Goal: Task Accomplishment & Management: Complete application form

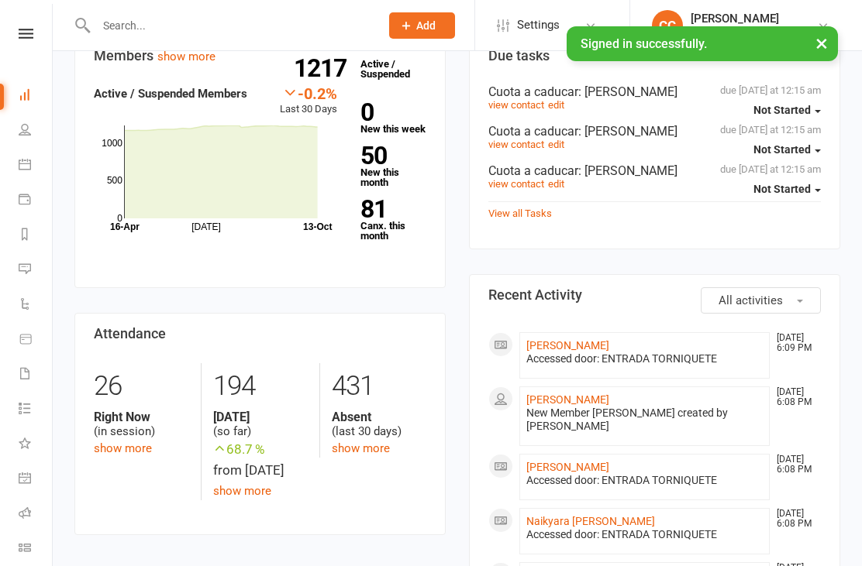
click at [609, 406] on link "Luisa Maria Ortega Trujillo" at bounding box center [567, 400] width 83 height 12
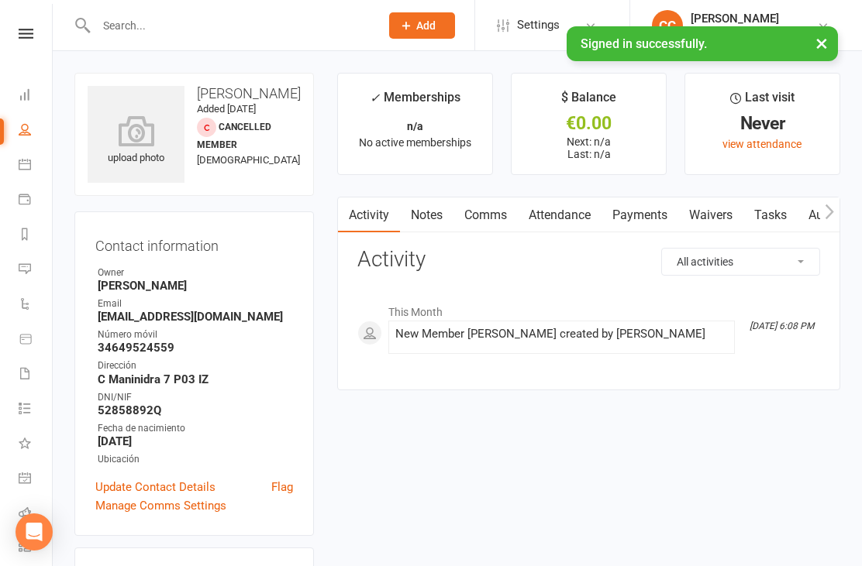
click at [132, 133] on icon at bounding box center [136, 130] width 97 height 31
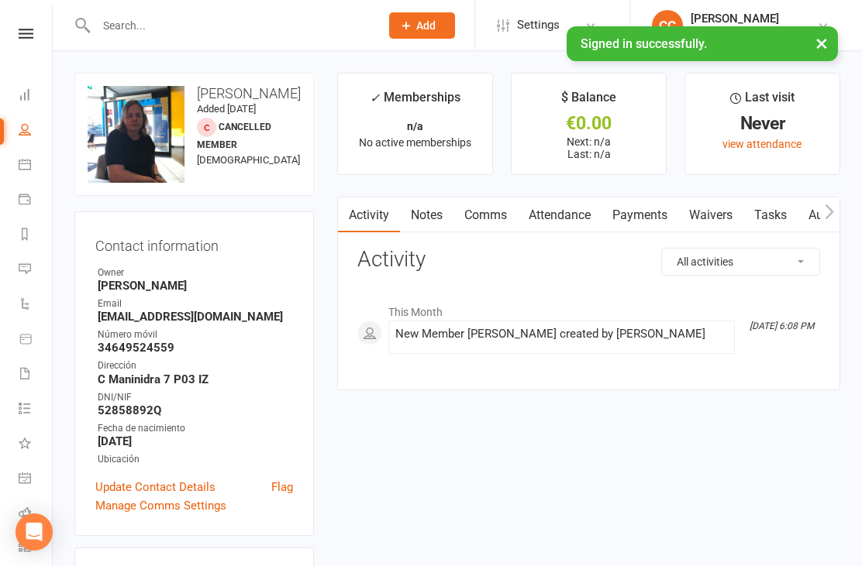
click at [693, 226] on link "Waivers" at bounding box center [710, 216] width 65 height 36
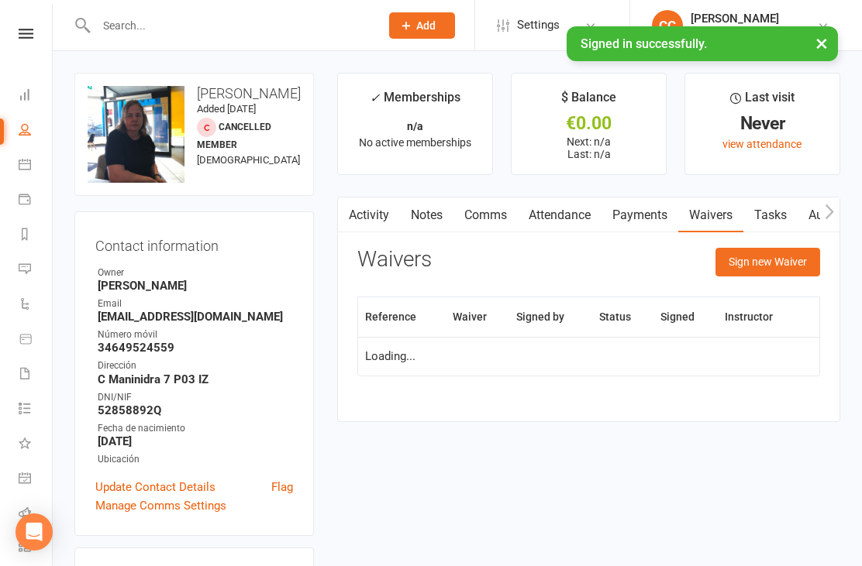
scroll to position [50, 0]
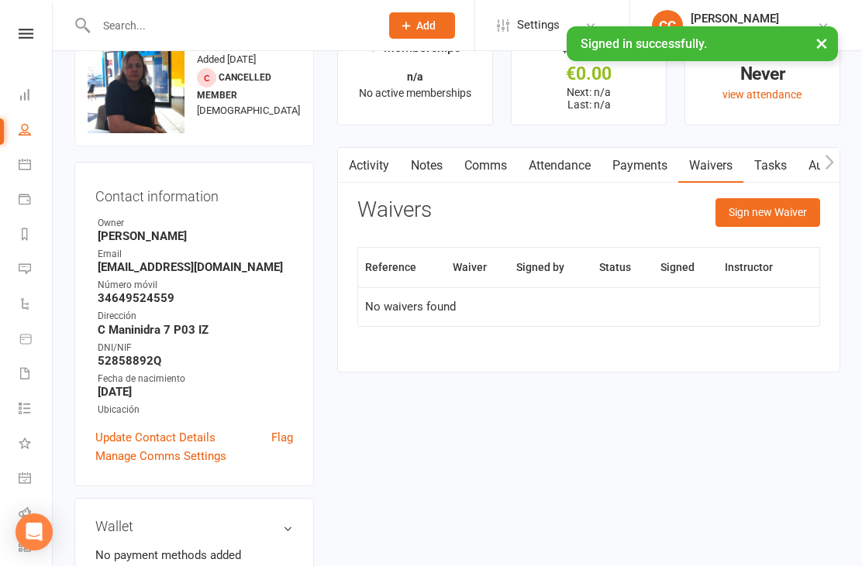
click at [772, 216] on button "Sign new Waiver" at bounding box center [767, 212] width 105 height 28
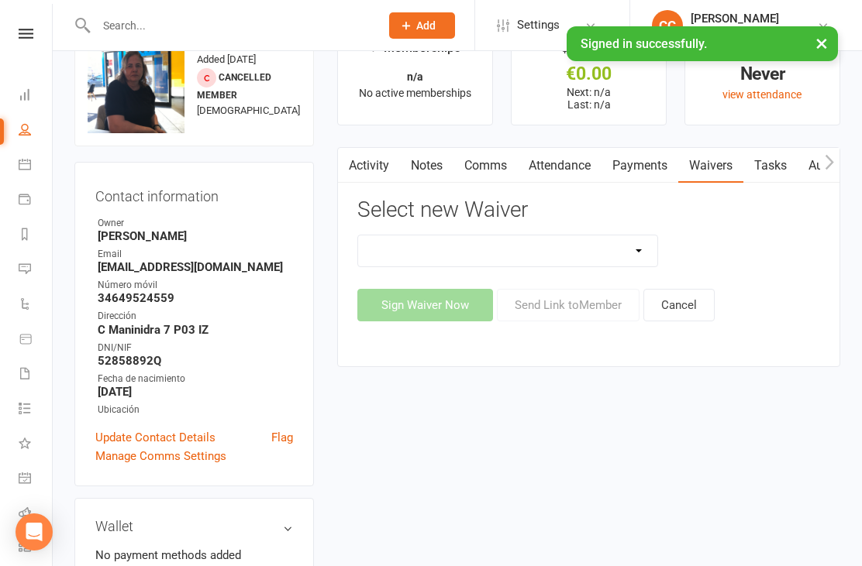
click at [590, 243] on select "Actualización De Datos De Pago Alta Online Certificación Finalización Contrato …" at bounding box center [507, 251] width 299 height 31
select select "2438"
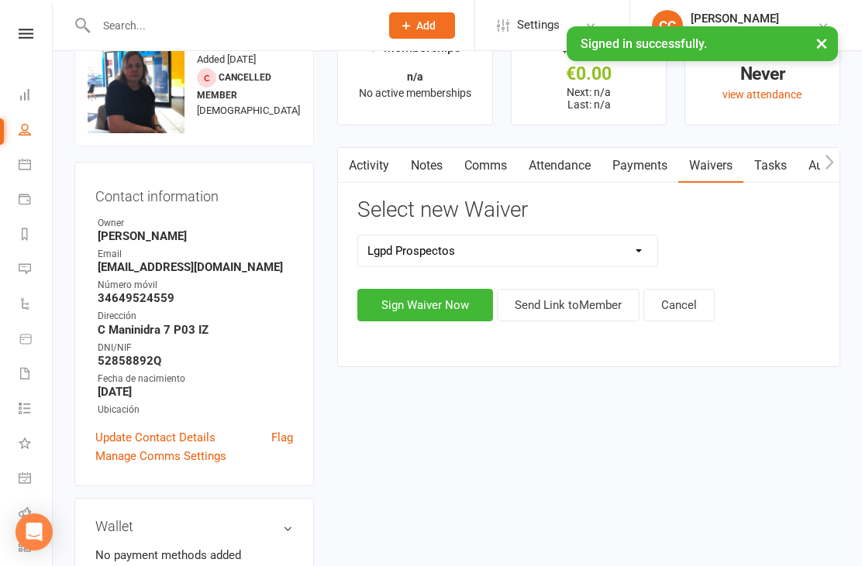
click at [389, 309] on button "Sign Waiver Now" at bounding box center [425, 305] width 136 height 33
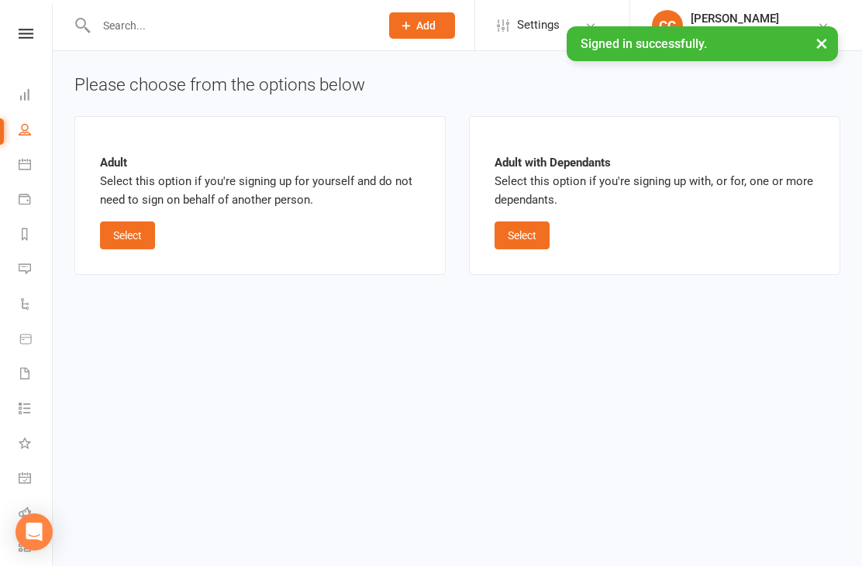
click at [129, 238] on button "Select" at bounding box center [127, 236] width 55 height 28
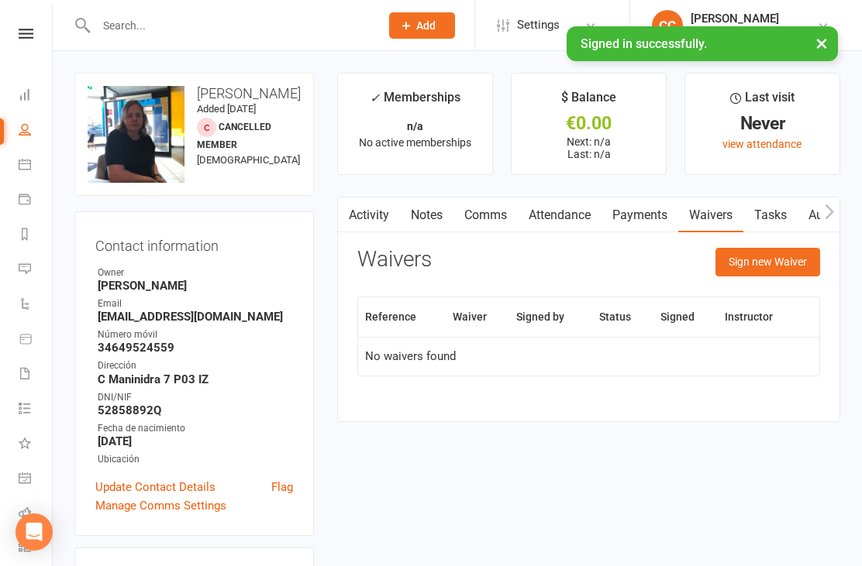
click at [765, 268] on button "Sign new Waiver" at bounding box center [767, 262] width 105 height 28
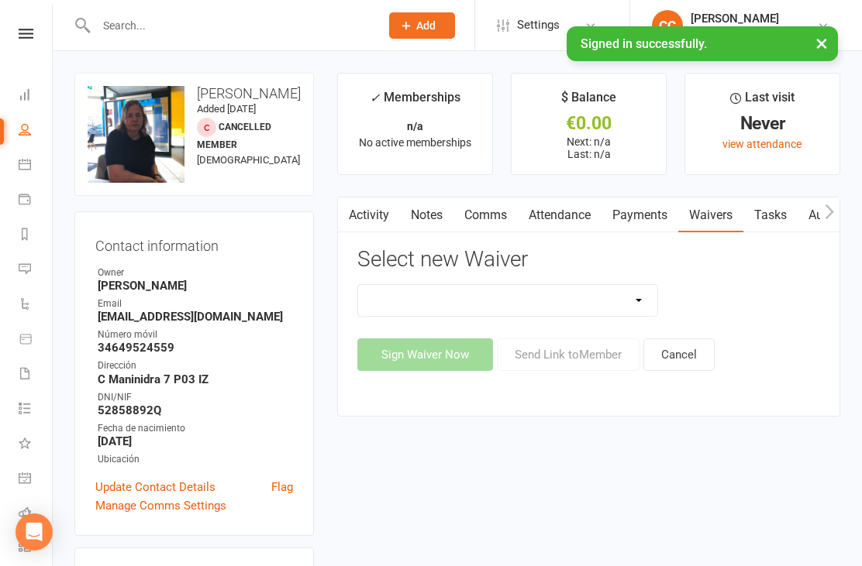
click at [579, 305] on select "Actualización De Datos De Pago Alta Online Certificación Finalización Contrato …" at bounding box center [507, 300] width 299 height 31
select select "2438"
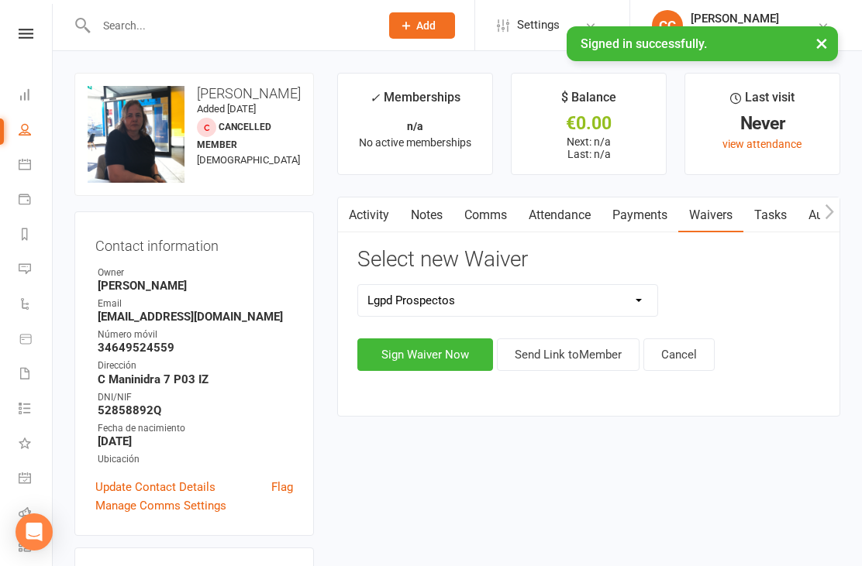
click at [398, 362] on button "Sign Waiver Now" at bounding box center [425, 355] width 136 height 33
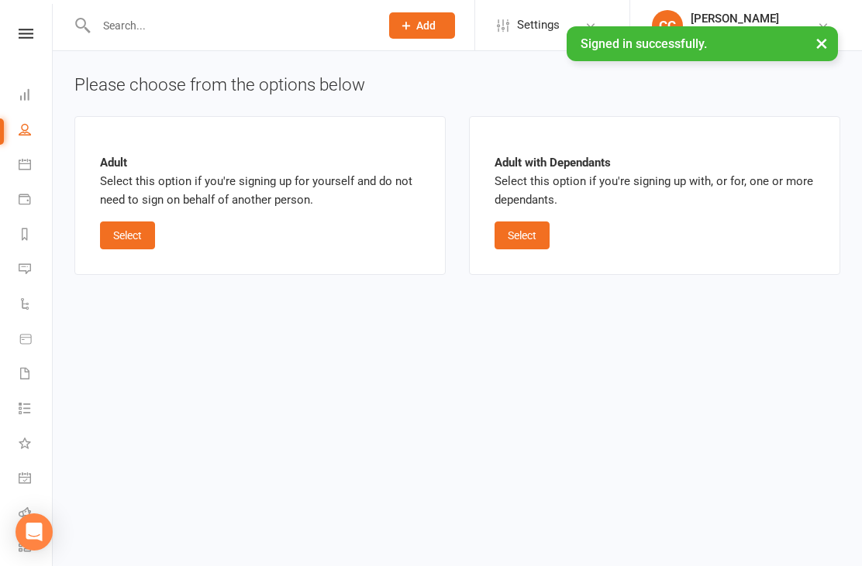
click at [133, 222] on button "Select" at bounding box center [127, 236] width 55 height 28
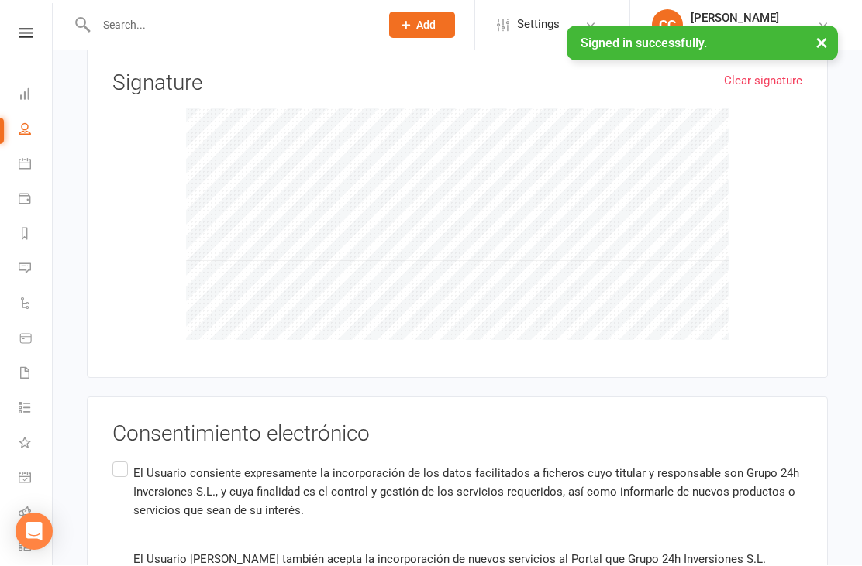
scroll to position [1032, 0]
click at [138, 473] on p "El Usuario consiente expresamente la incorporación de los datos facilitados a f…" at bounding box center [467, 491] width 669 height 56
click at [122, 458] on input "El Usuario consiente expresamente la incorporación de los datos facilitados a f…" at bounding box center [117, 458] width 10 height 0
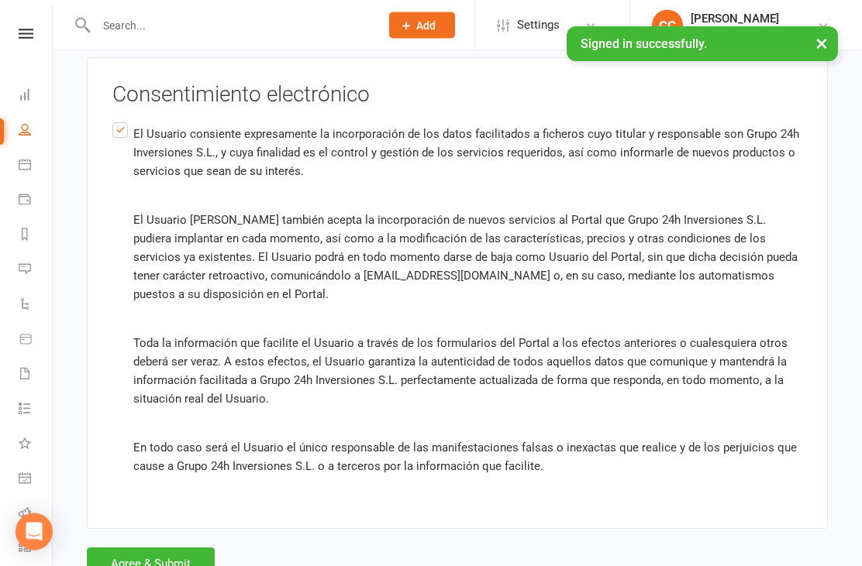
scroll to position [1389, 0]
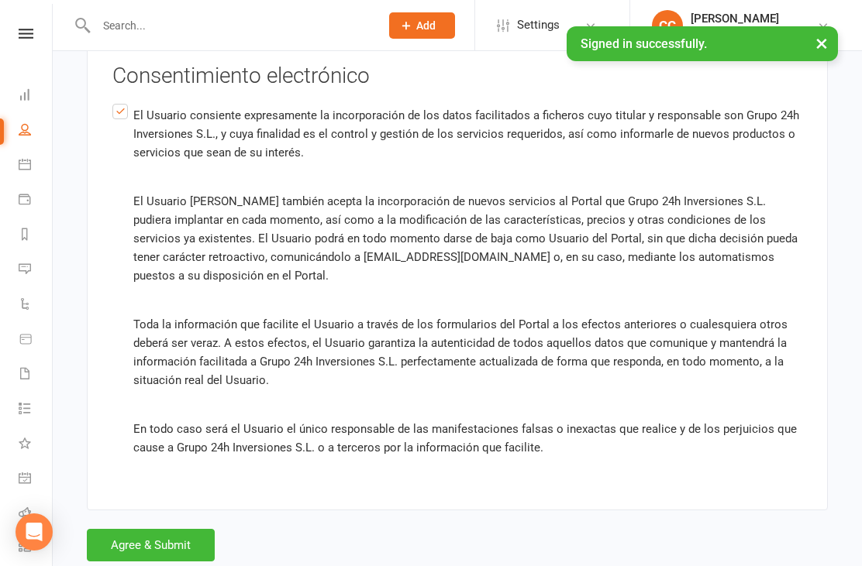
click at [175, 544] on button "Agree & Submit" at bounding box center [151, 545] width 128 height 33
click at [0, 0] on div "Loading" at bounding box center [0, 0] width 0 height 0
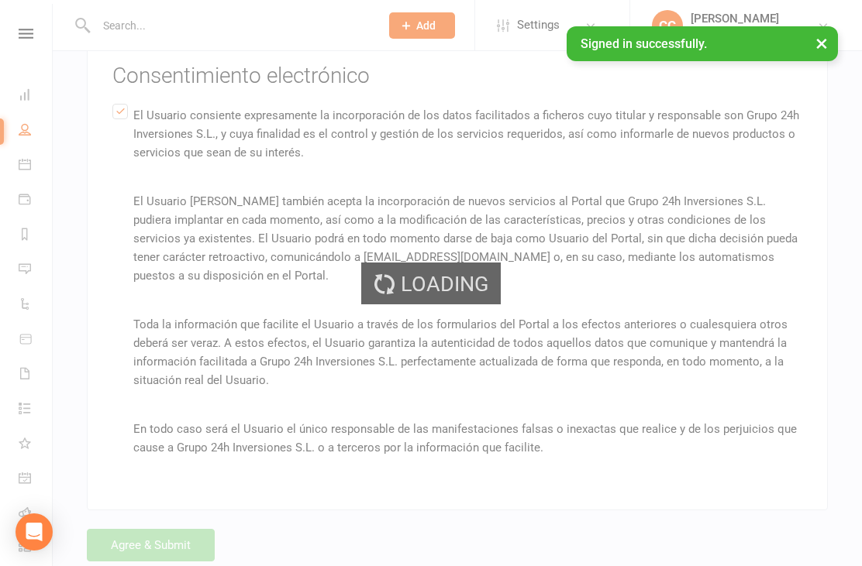
click at [179, 542] on div "Loading" at bounding box center [431, 283] width 862 height 566
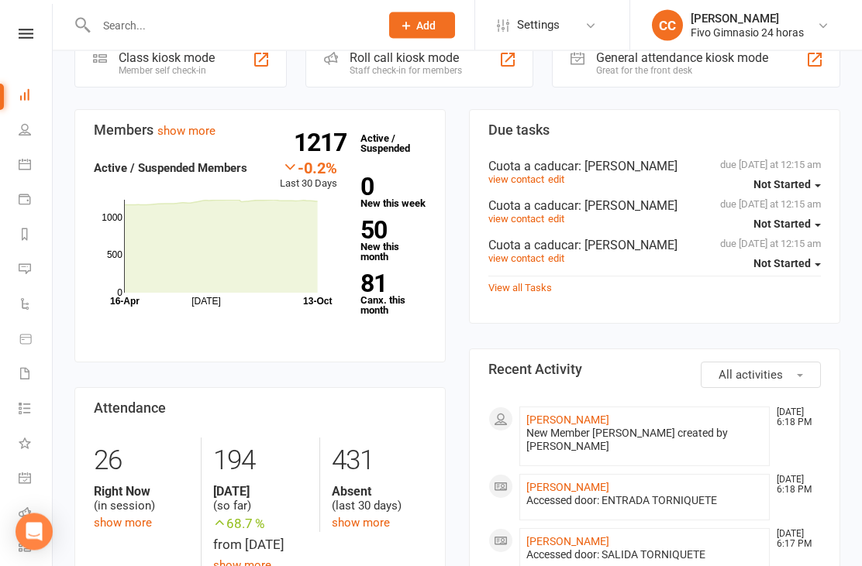
scroll to position [335, 0]
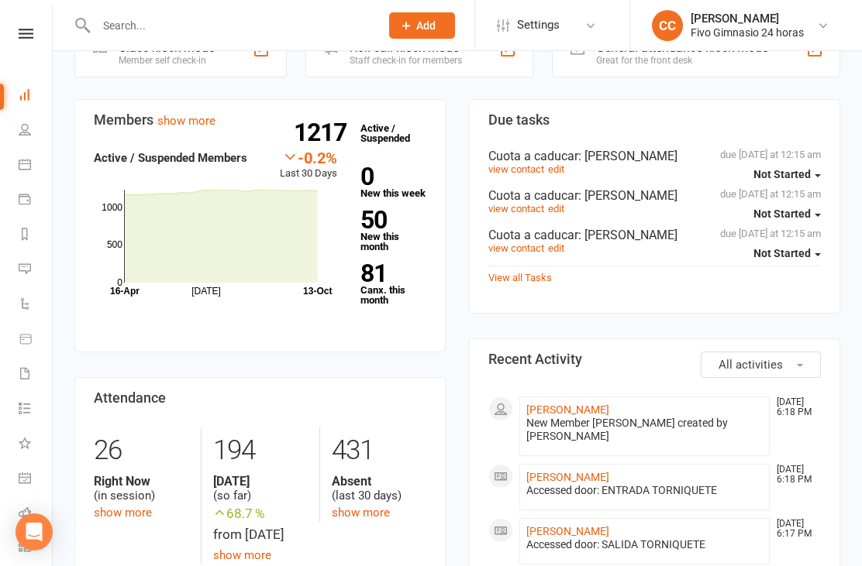
click at [609, 416] on link "[PERSON_NAME]" at bounding box center [567, 410] width 83 height 12
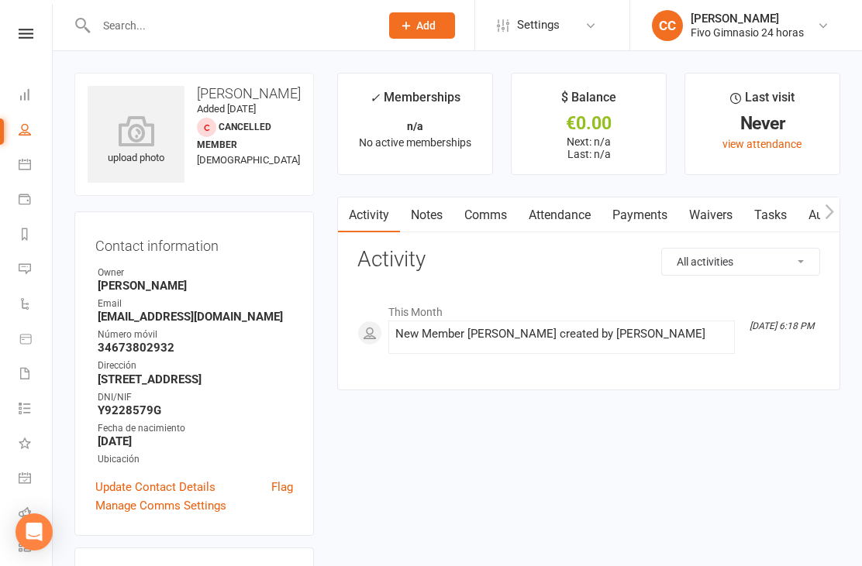
click at [133, 142] on icon at bounding box center [136, 130] width 97 height 31
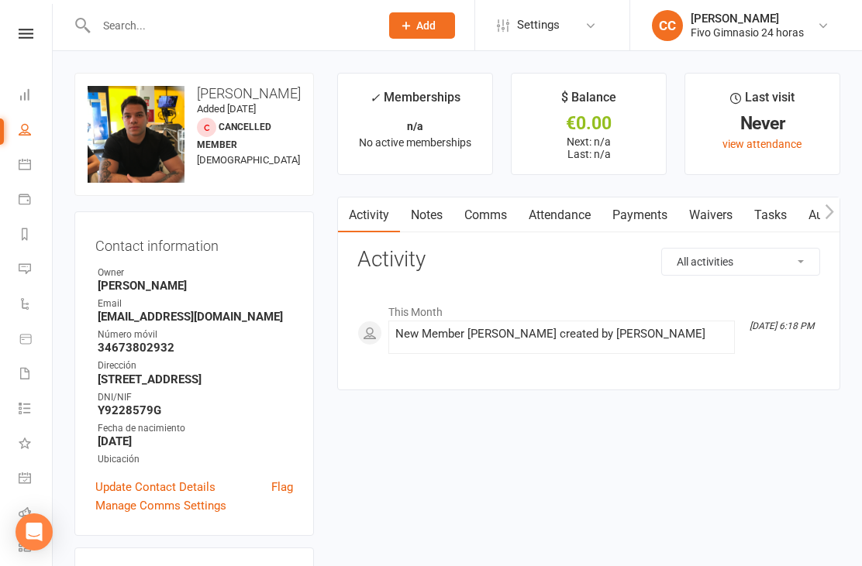
click at [704, 220] on link "Waivers" at bounding box center [710, 216] width 65 height 36
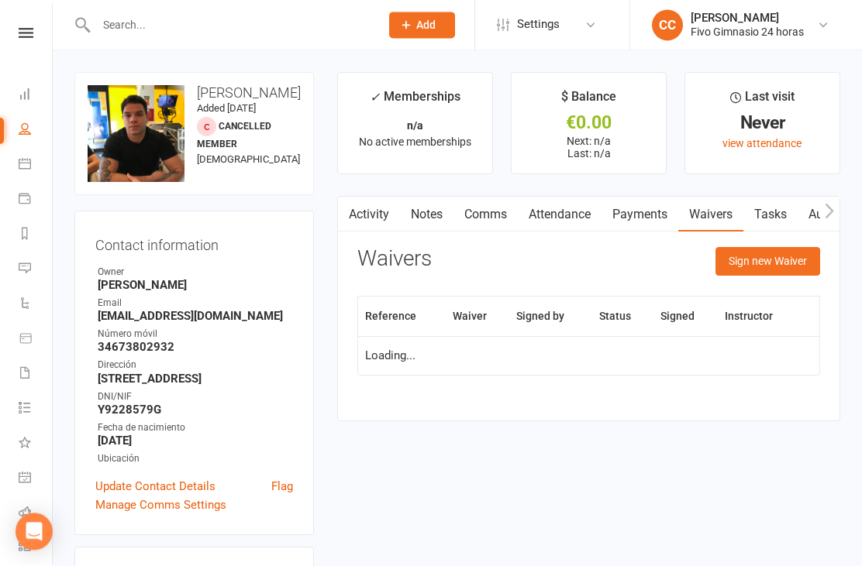
scroll to position [50, 0]
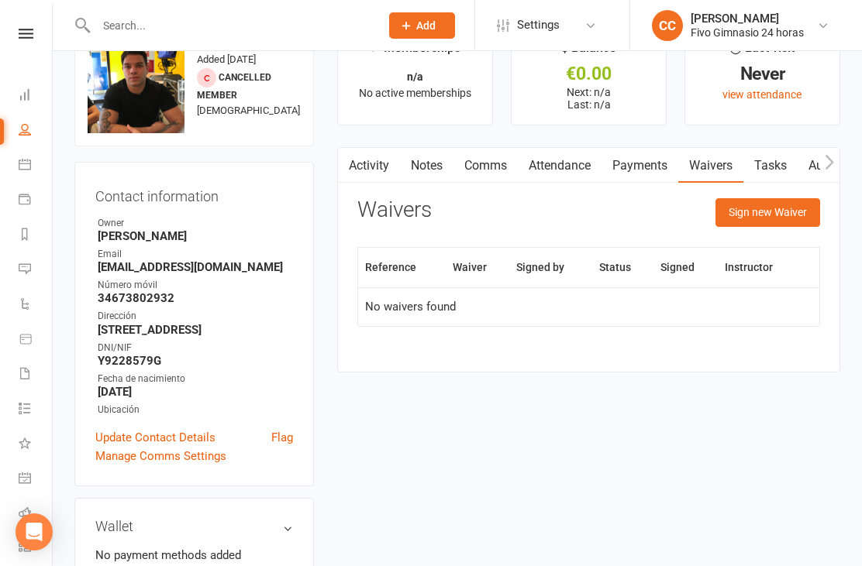
click at [755, 203] on button "Sign new Waiver" at bounding box center [767, 212] width 105 height 28
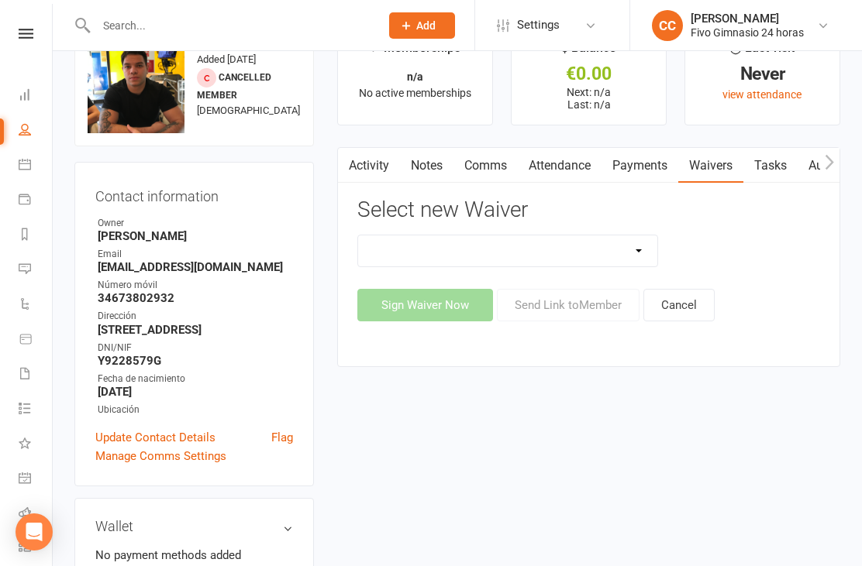
click at [583, 243] on select "Actualización De Datos De Pago Alta Online Certificación Finalización Contrato …" at bounding box center [507, 251] width 299 height 31
select select "1939"
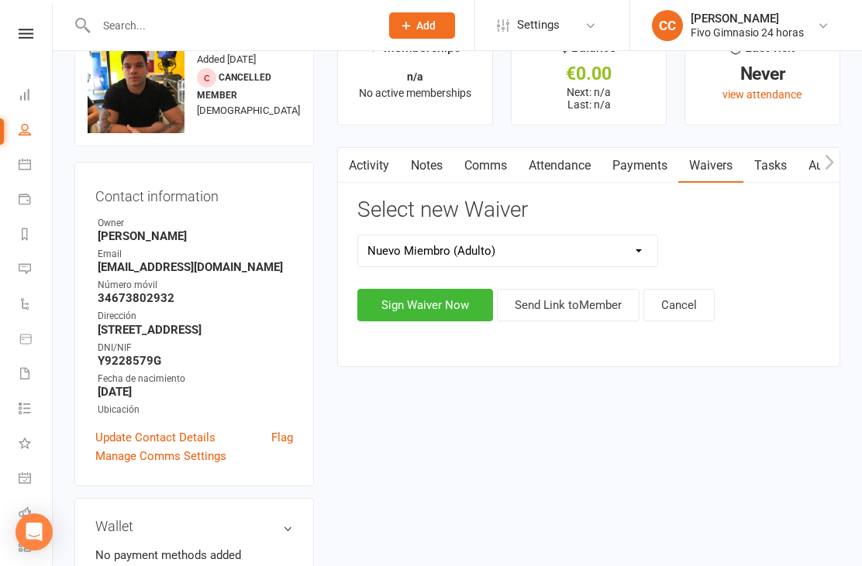
click at [416, 313] on button "Sign Waiver Now" at bounding box center [425, 305] width 136 height 33
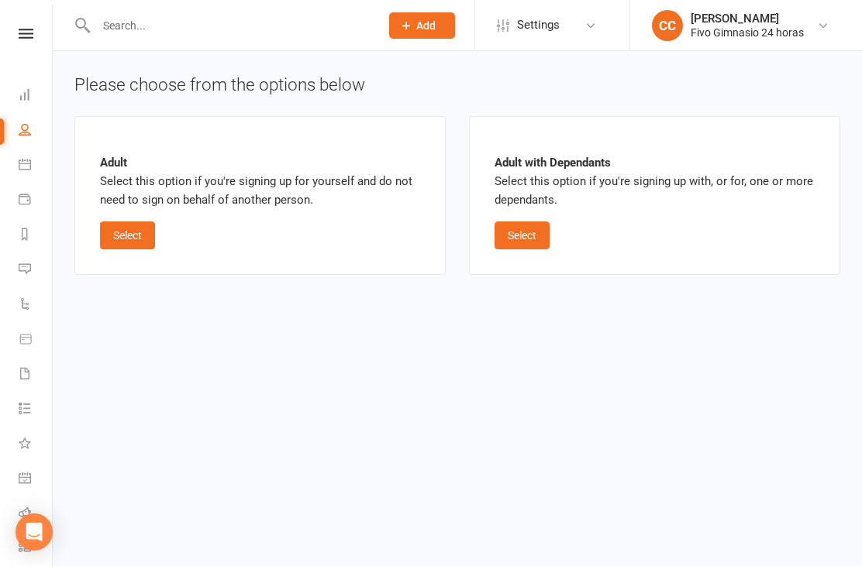
click at [146, 237] on button "Select" at bounding box center [127, 236] width 55 height 28
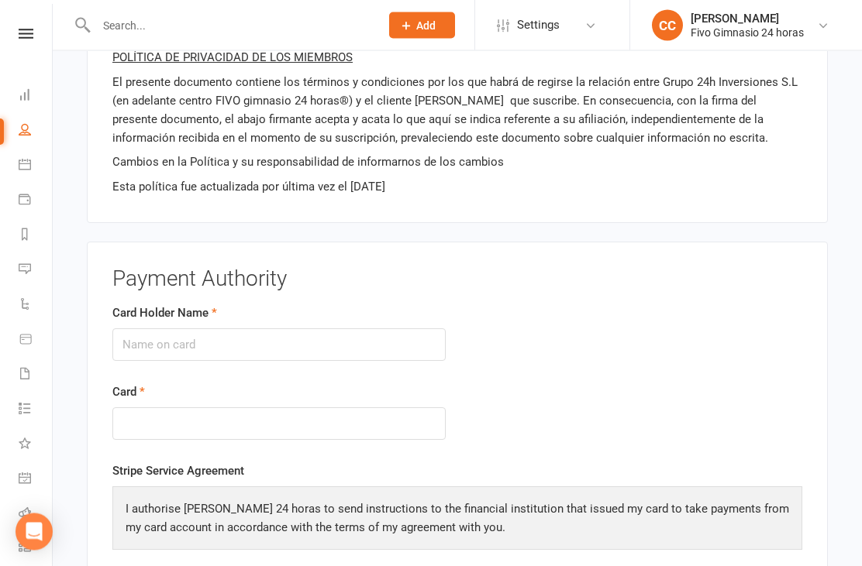
scroll to position [1579, 0]
click at [267, 335] on input "Card Holder Name" at bounding box center [278, 345] width 333 height 33
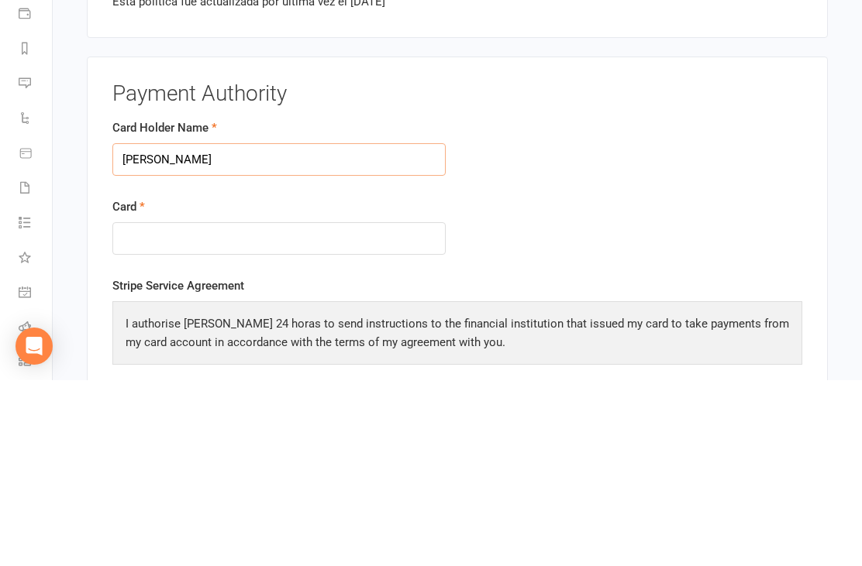
type input "Andres Bastidas"
click at [267, 408] on div at bounding box center [278, 424] width 333 height 33
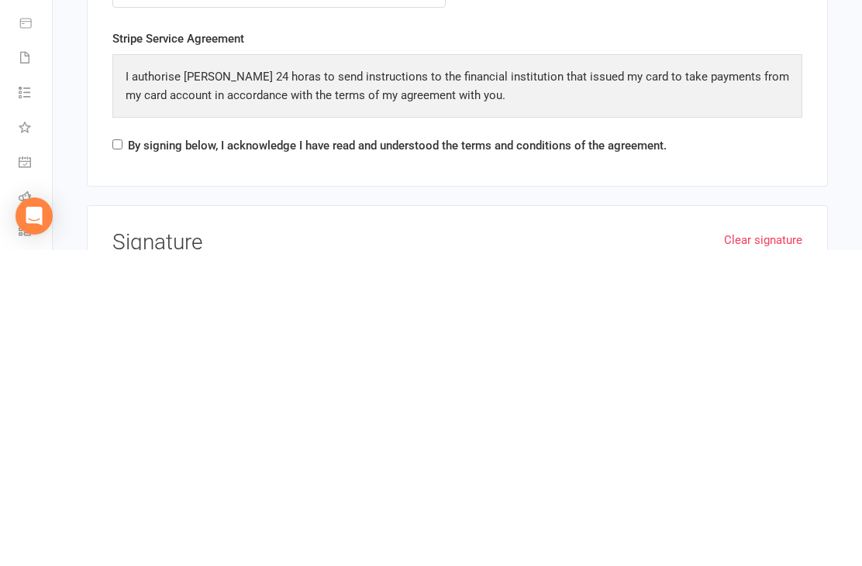
click at [118, 456] on input "By signing below, I acknowledge I have read and understood the terms and condit…" at bounding box center [117, 461] width 10 height 10
checkbox input "true"
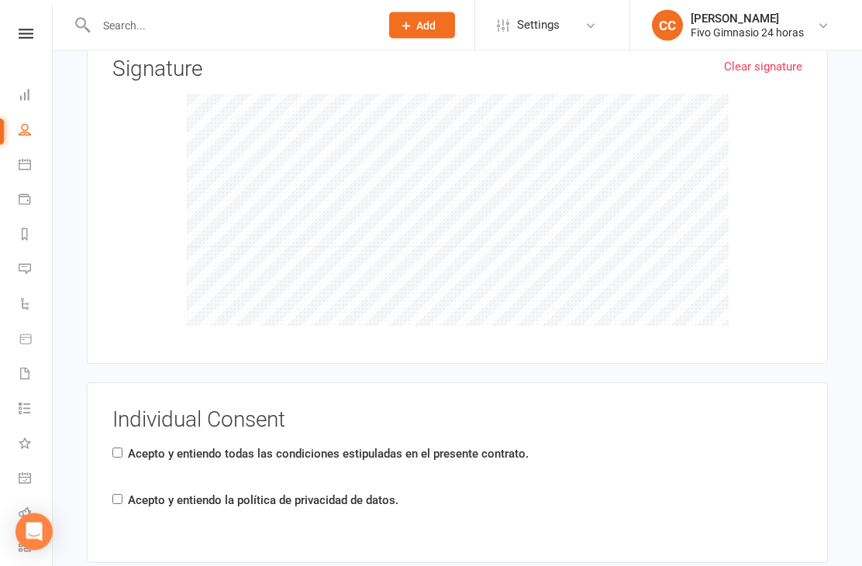
scroll to position [2185, 0]
click at [119, 448] on input "Acepto y entiendo todas las condiciones estipuladas en el presente contrato." at bounding box center [117, 453] width 10 height 10
checkbox input "true"
click at [136, 508] on div "Individual Consent Acepto y entiendo todas las condiciones estipuladas en el pr…" at bounding box center [457, 472] width 690 height 129
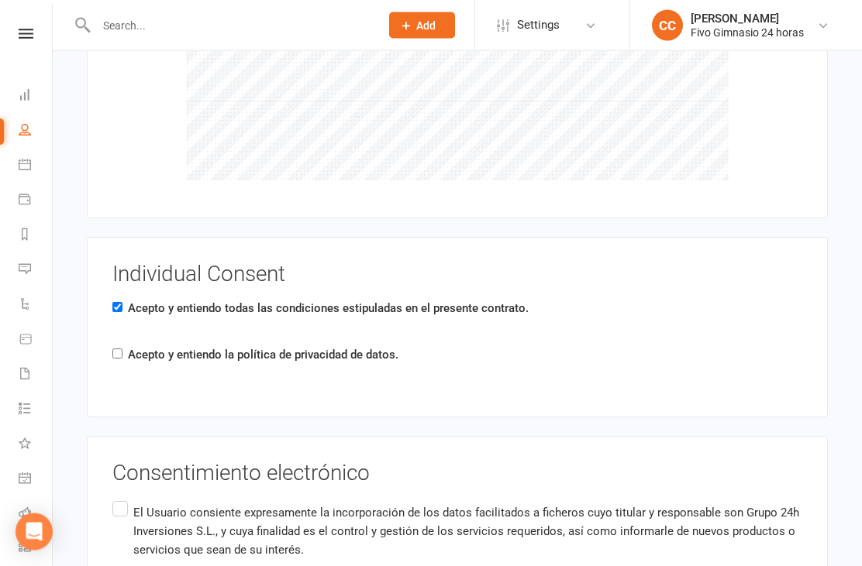
scroll to position [2331, 0]
click at [122, 498] on input "El Usuario consiente expresamente la incorporación de los datos facilitados a f…" at bounding box center [117, 498] width 10 height 0
click at [137, 346] on label "Acepto y entiendo la política de privacidad de datos." at bounding box center [263, 355] width 270 height 19
click at [122, 349] on input "Acepto y entiendo la política de privacidad de datos." at bounding box center [117, 354] width 10 height 10
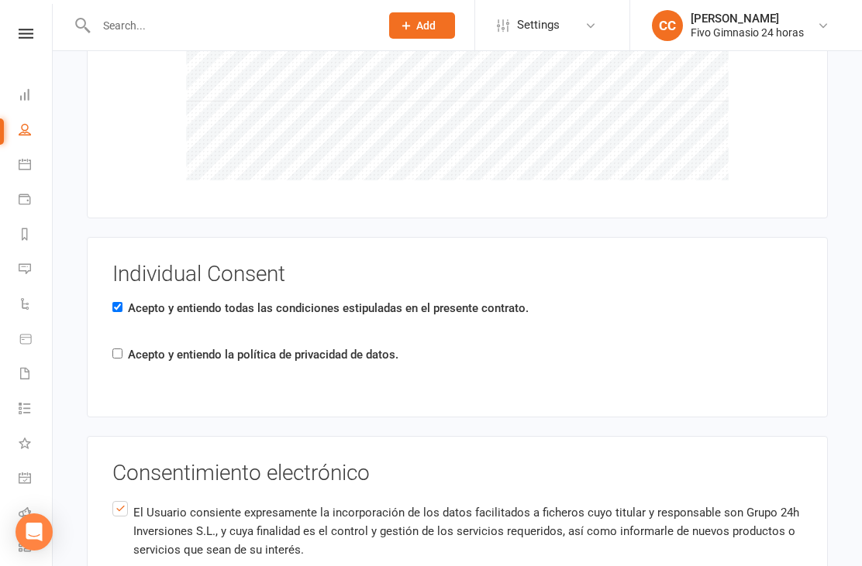
checkbox input "true"
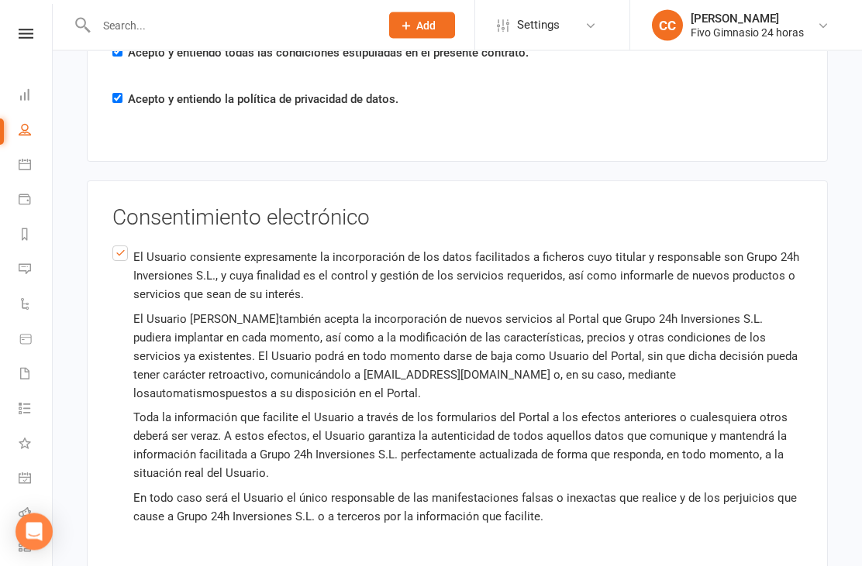
scroll to position [2651, 0]
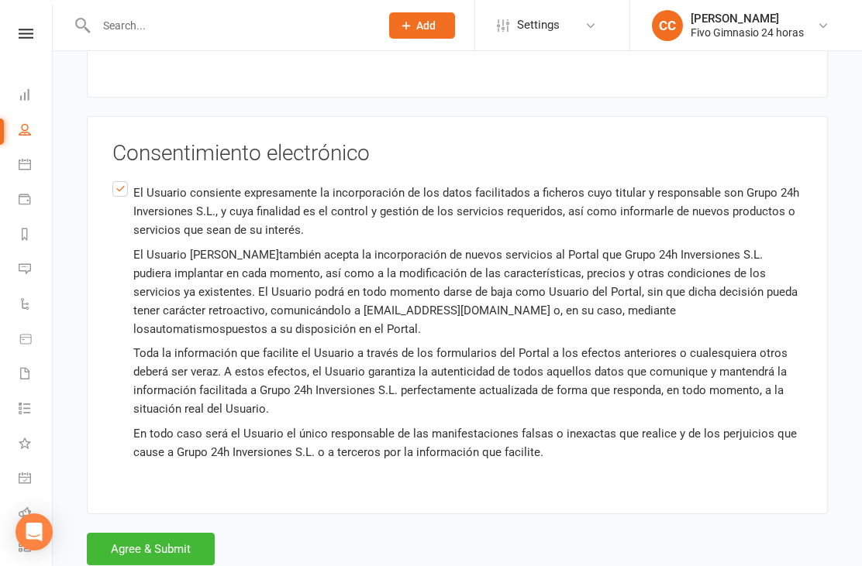
click at [186, 533] on button "Agree & Submit" at bounding box center [151, 549] width 128 height 33
click at [0, 0] on div "Loading" at bounding box center [0, 0] width 0 height 0
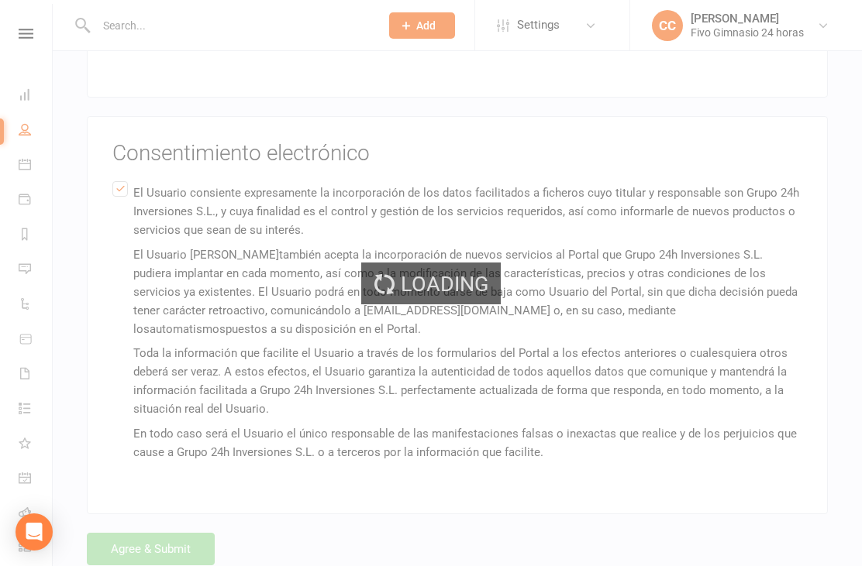
click at [184, 527] on div "Loading" at bounding box center [431, 283] width 862 height 566
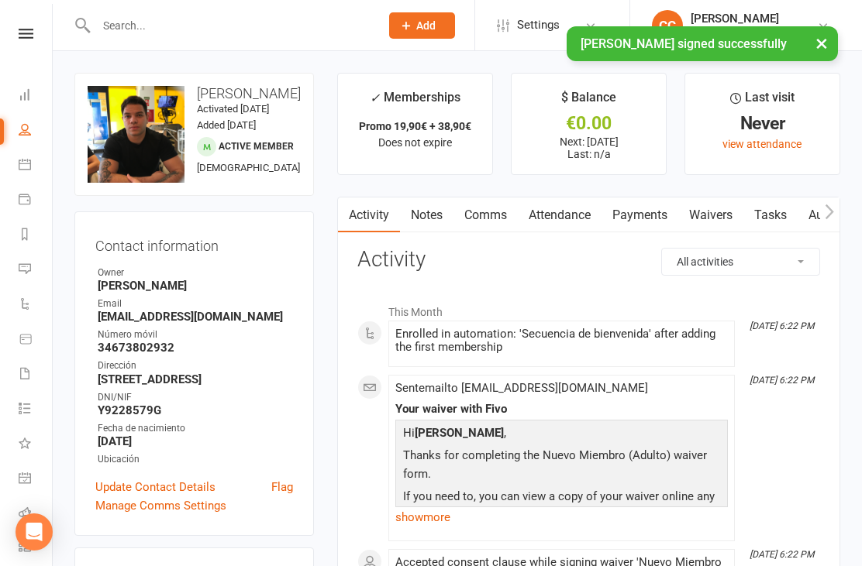
click at [639, 208] on link "Payments" at bounding box center [639, 216] width 77 height 36
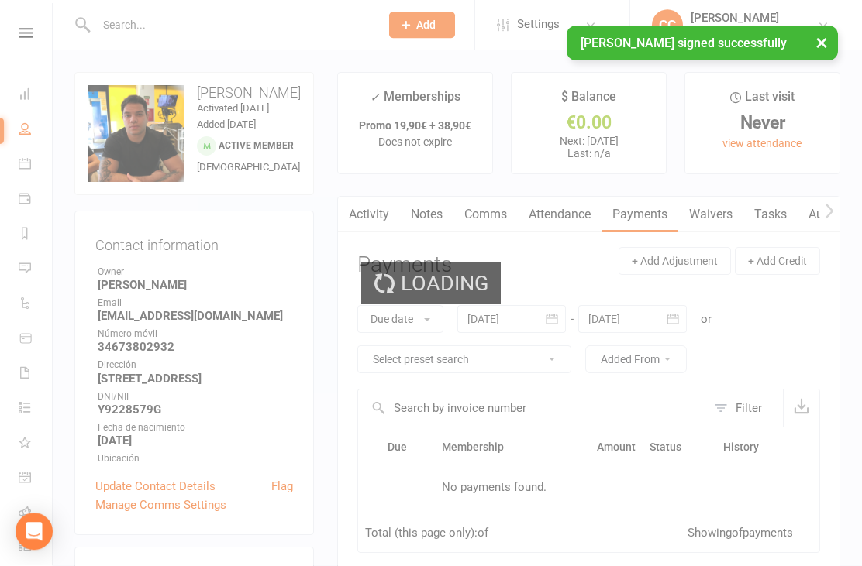
scroll to position [50, 0]
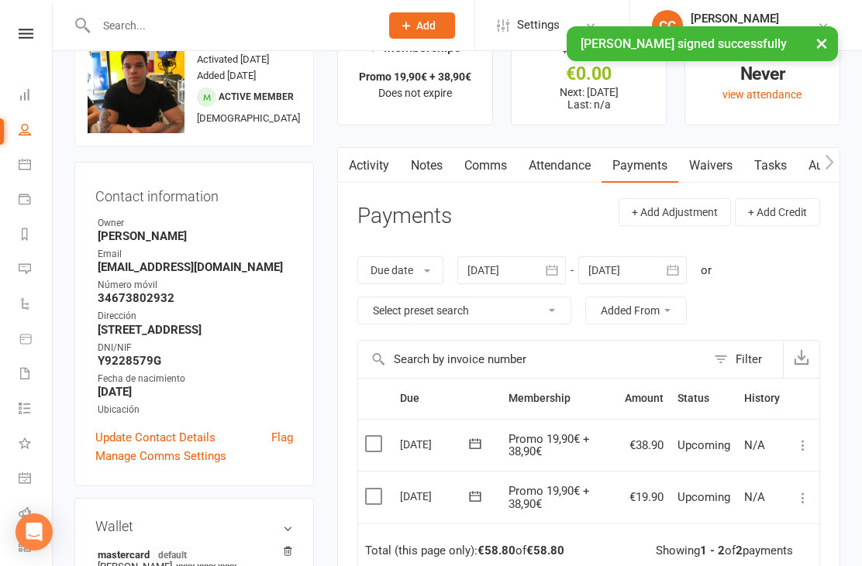
click at [808, 497] on icon at bounding box center [802, 497] width 15 height 15
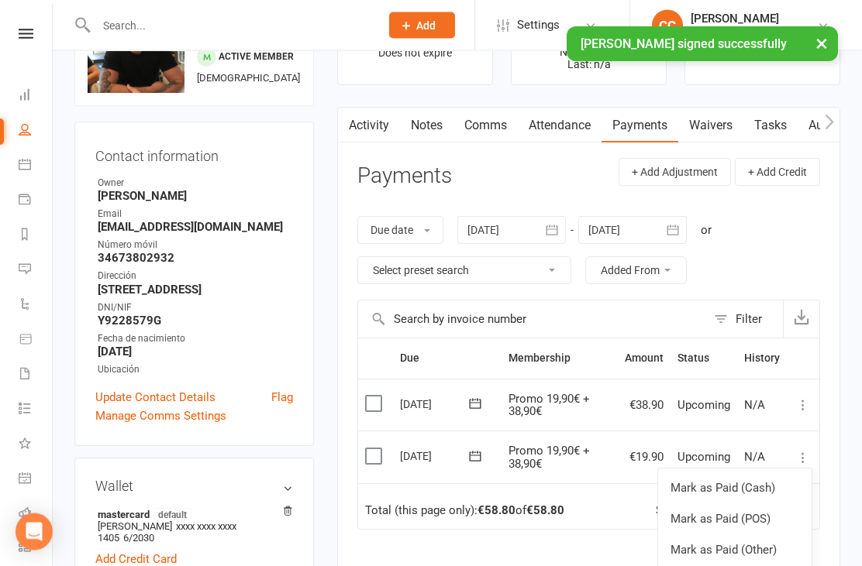
scroll to position [121, 0]
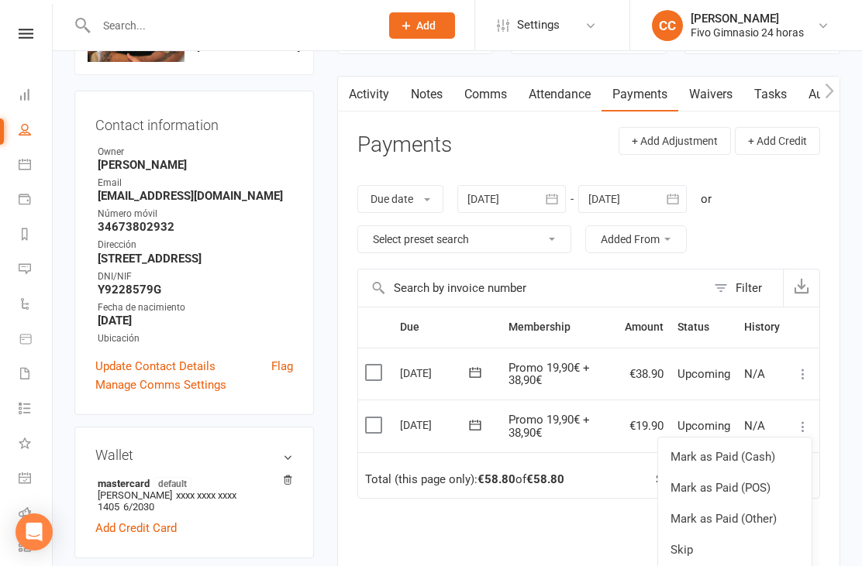
click at [752, 519] on link "Mark as Paid (Other)" at bounding box center [734, 519] width 153 height 31
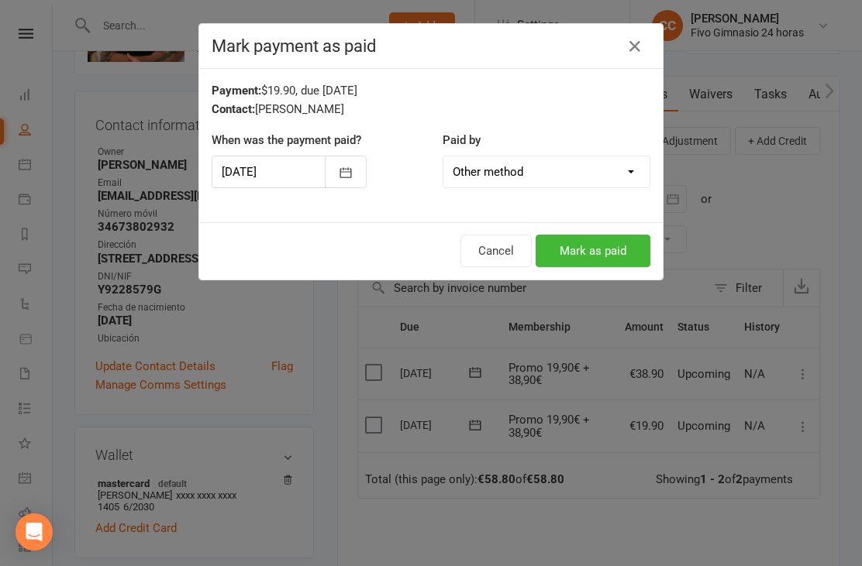
click at [568, 252] on button "Mark as paid" at bounding box center [592, 251] width 115 height 33
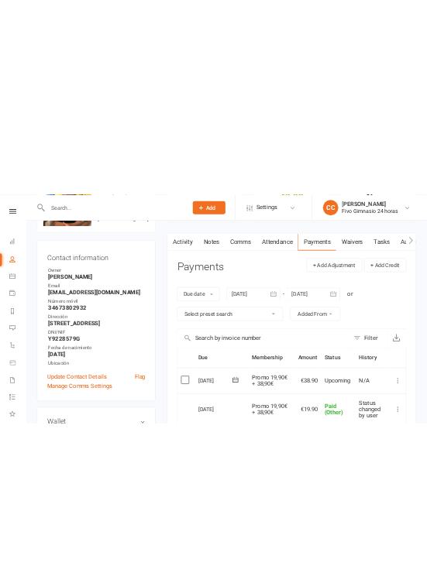
scroll to position [0, 0]
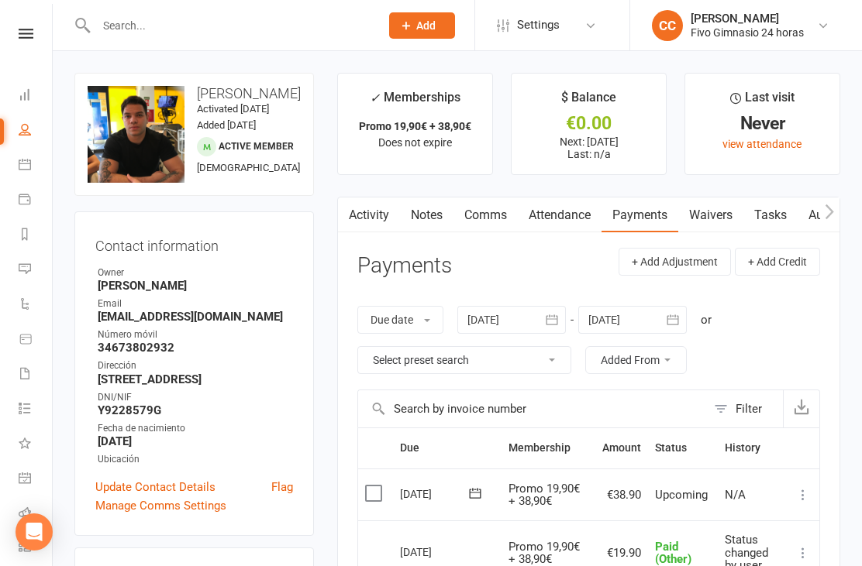
click at [45, 94] on link "Dashboard" at bounding box center [36, 96] width 35 height 35
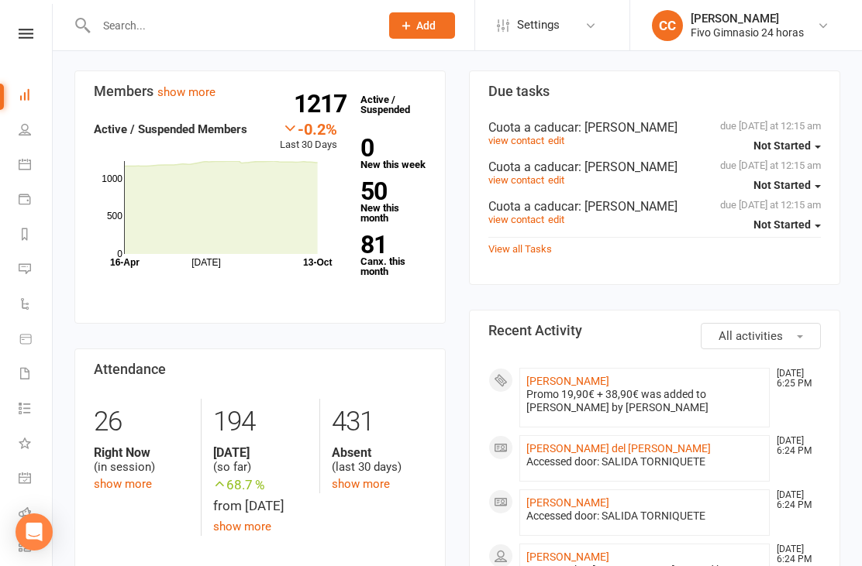
click at [609, 387] on link "[PERSON_NAME]" at bounding box center [567, 381] width 83 height 12
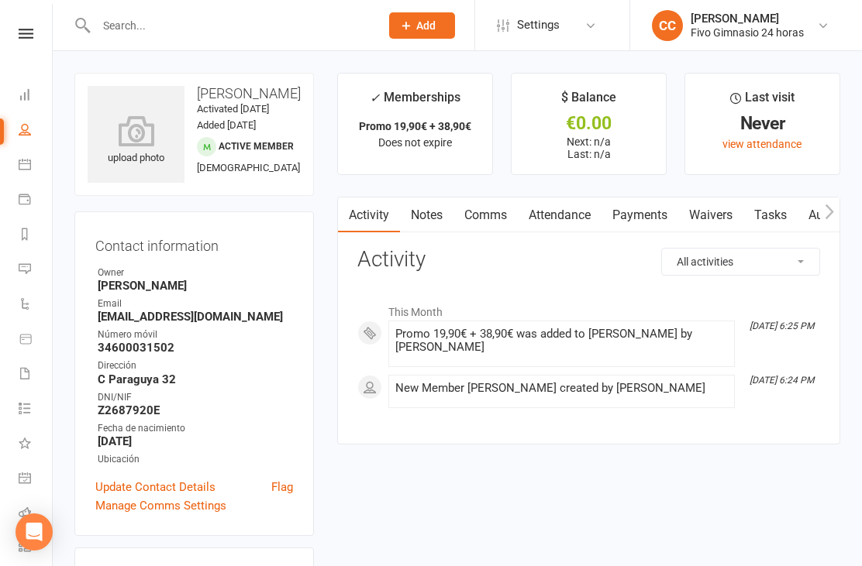
click at [134, 136] on icon at bounding box center [136, 130] width 97 height 31
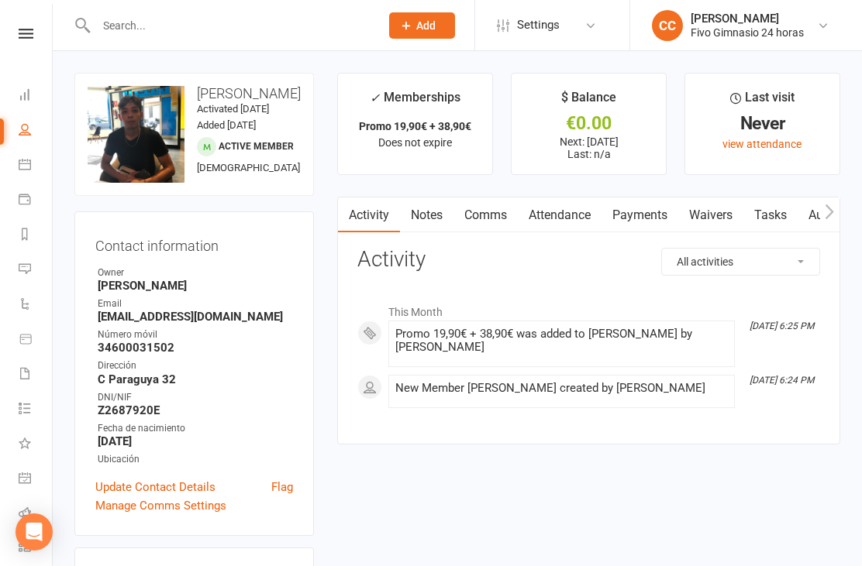
click at [717, 211] on link "Waivers" at bounding box center [710, 216] width 65 height 36
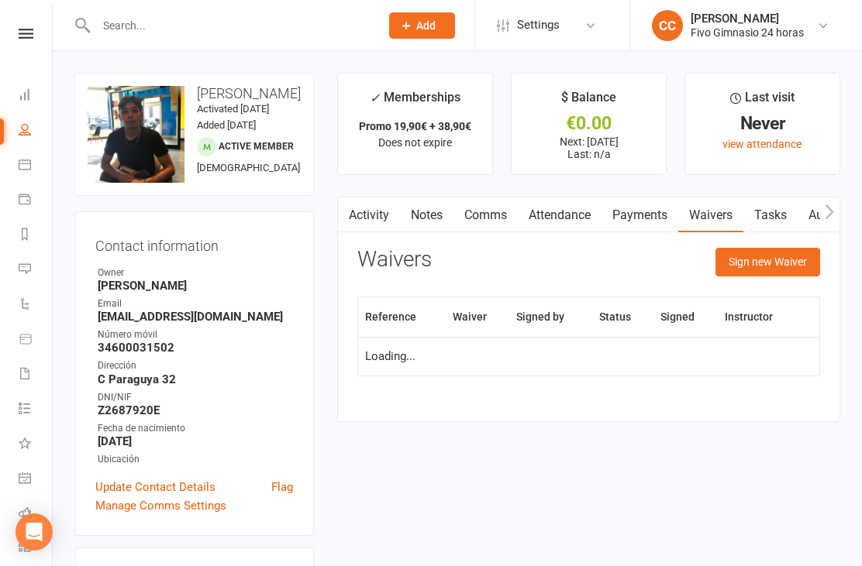
scroll to position [50, 0]
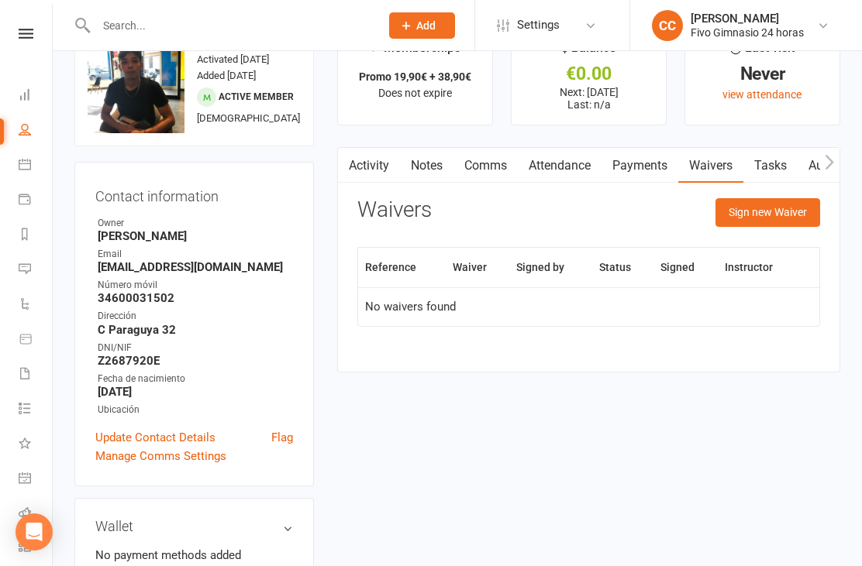
click at [764, 218] on button "Sign new Waiver" at bounding box center [767, 212] width 105 height 28
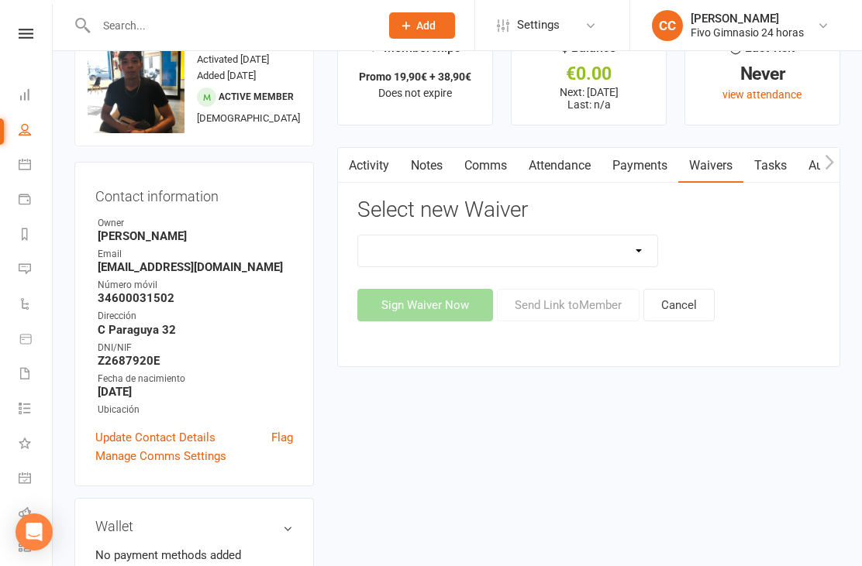
click at [589, 252] on select "Actualización De Datos De Pago Alta Online Certificación Finalización Contrato …" at bounding box center [507, 251] width 299 height 31
select select "1939"
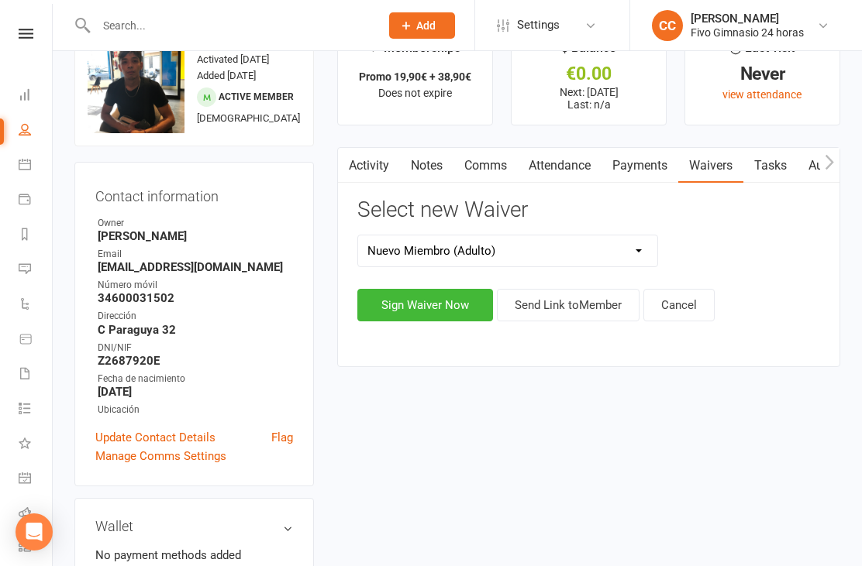
click at [399, 303] on button "Sign Waiver Now" at bounding box center [425, 305] width 136 height 33
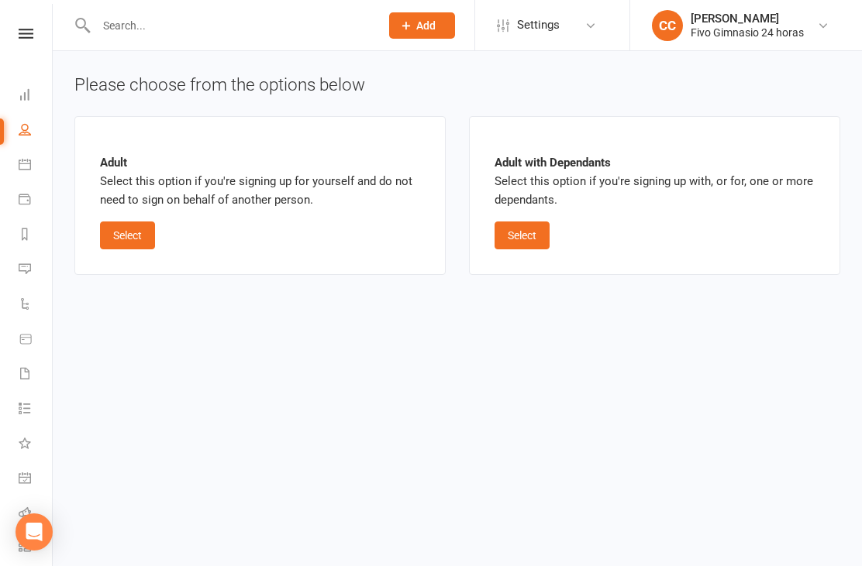
click at [126, 225] on button "Select" at bounding box center [127, 236] width 55 height 28
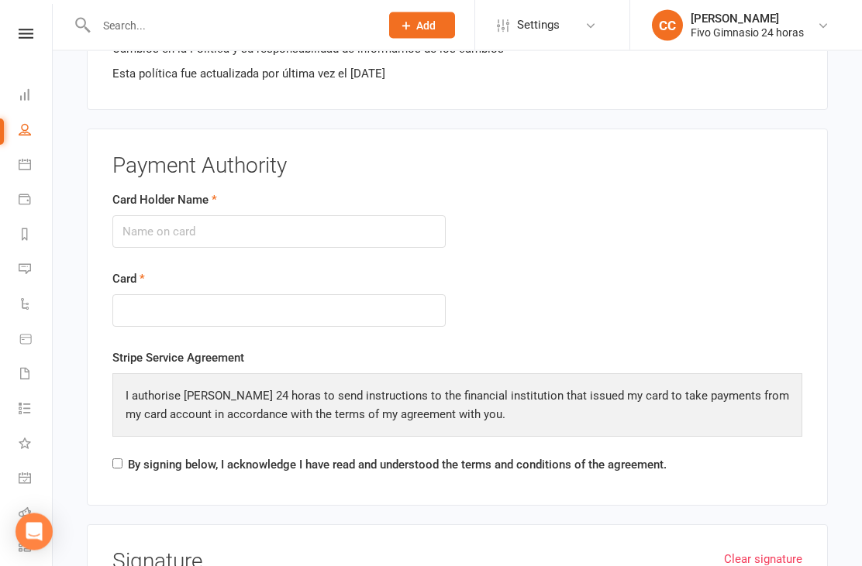
scroll to position [1692, 0]
click at [140, 216] on input "Card Holder Name" at bounding box center [278, 231] width 333 height 33
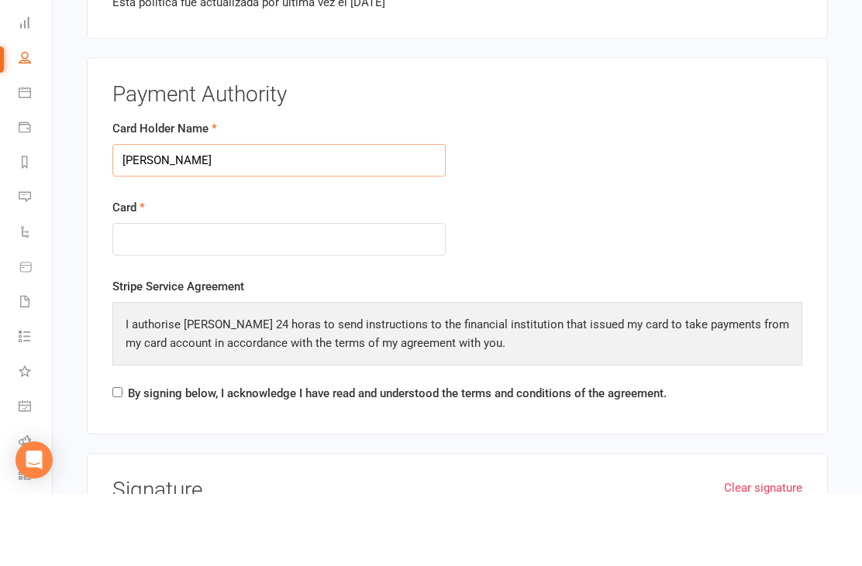
type input "[PERSON_NAME]"
click at [168, 295] on div at bounding box center [278, 311] width 333 height 33
click at [204, 295] on div at bounding box center [278, 311] width 333 height 33
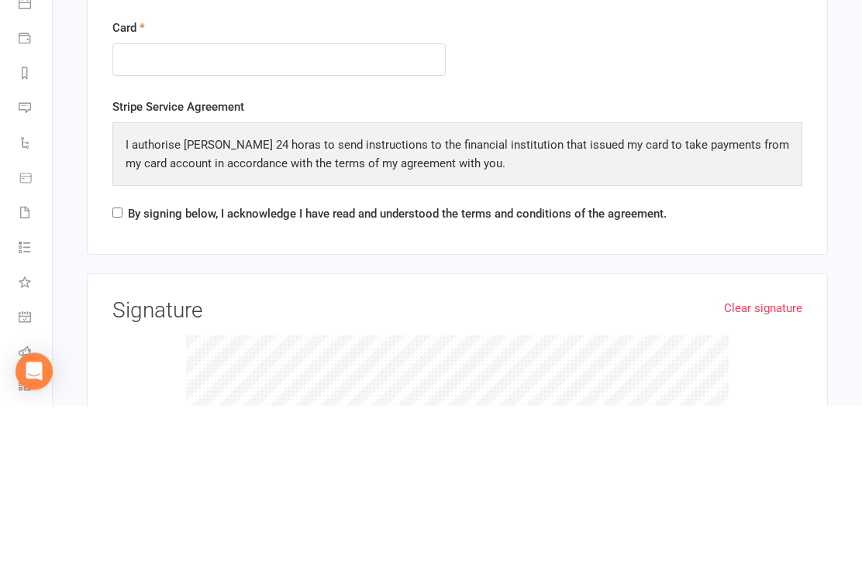
scroll to position [1803, 0]
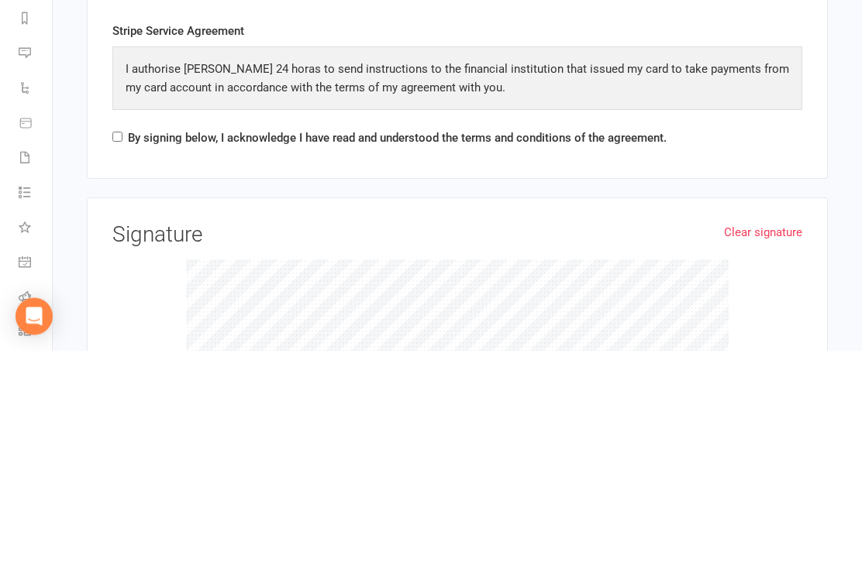
click at [115, 348] on input "By signing below, I acknowledge I have read and understood the terms and condit…" at bounding box center [117, 353] width 10 height 10
checkbox input "true"
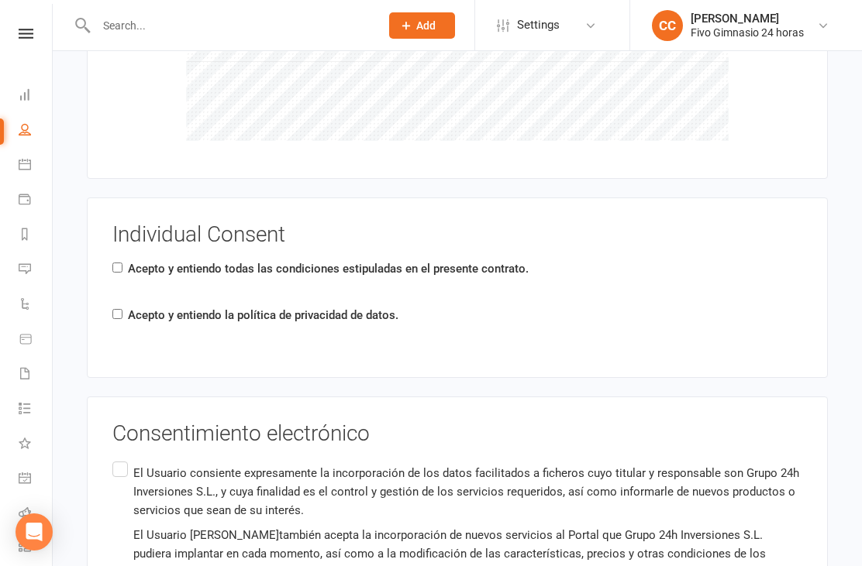
scroll to position [2369, 0]
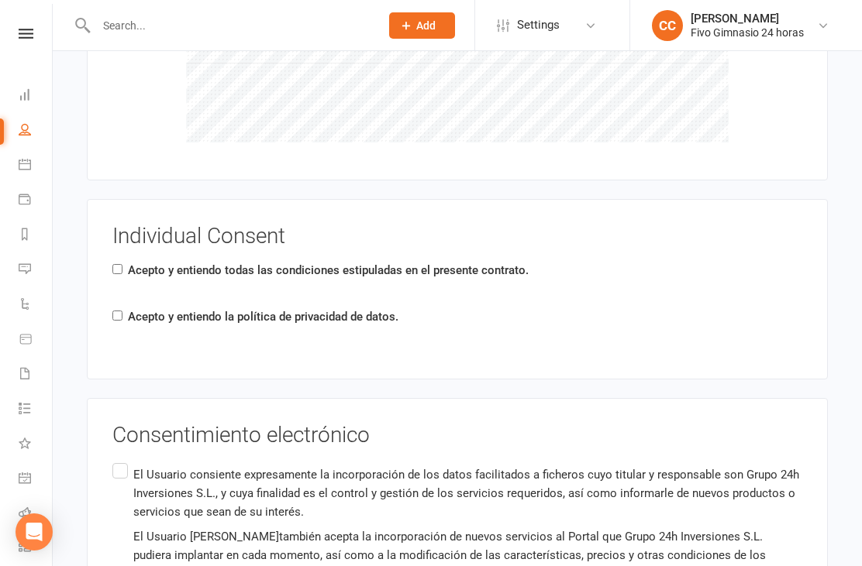
click at [122, 325] on div "Individual Consent Acepto y entiendo todas las condiciones estipuladas en el pr…" at bounding box center [457, 289] width 690 height 129
click at [119, 264] on input "Acepto y entiendo todas las condiciones estipuladas en el presente contrato." at bounding box center [117, 269] width 10 height 10
checkbox input "true"
click at [119, 311] on input "Acepto y entiendo la política de privacidad de datos." at bounding box center [117, 316] width 10 height 10
checkbox input "true"
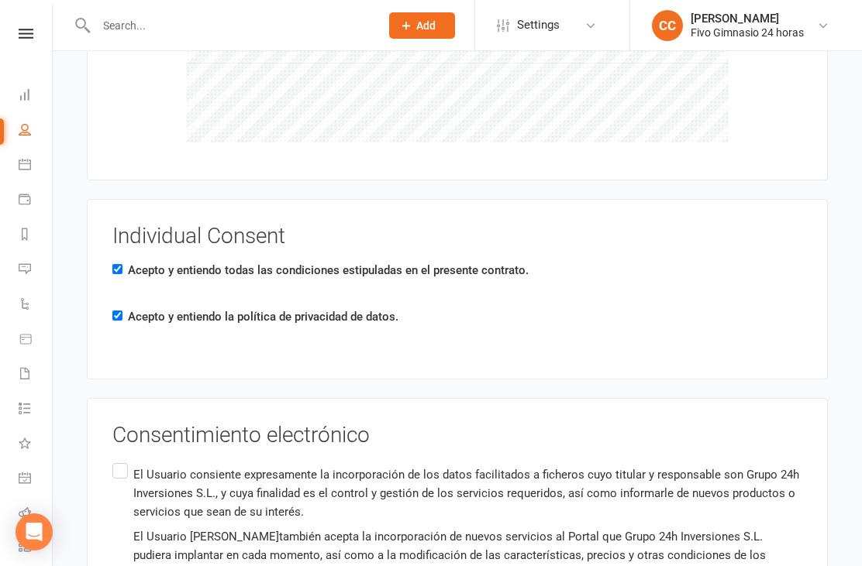
click at [122, 460] on input "El Usuario consiente expresamente la incorporación de los datos facilitados a f…" at bounding box center [117, 460] width 10 height 0
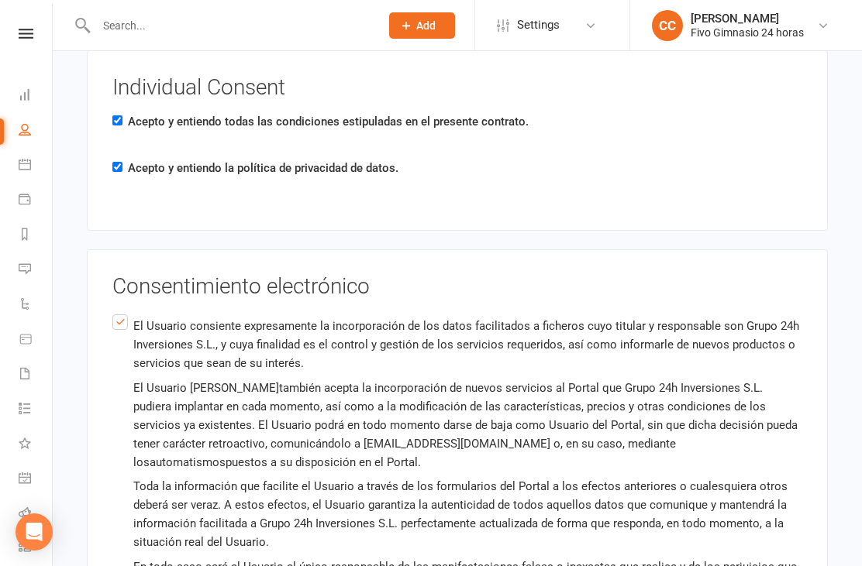
scroll to position [2651, 0]
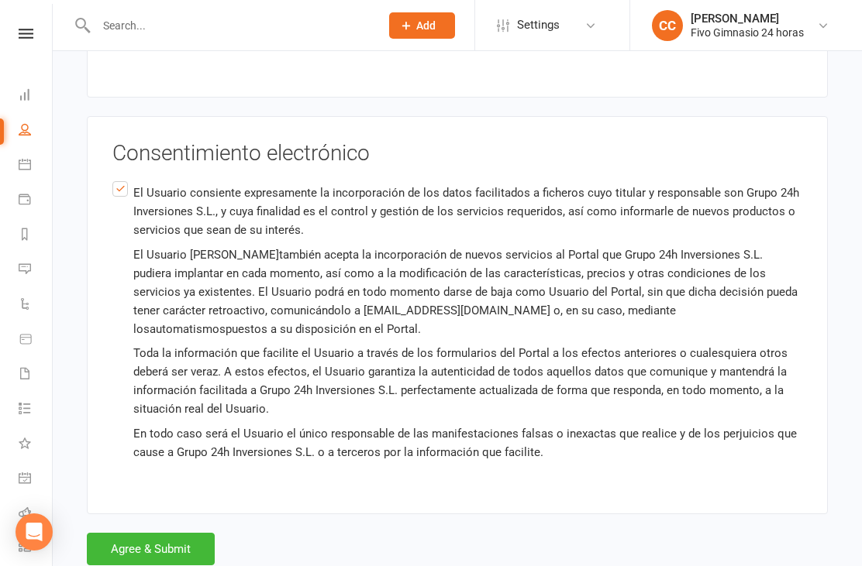
click at [155, 552] on button "Agree & Submit" at bounding box center [151, 549] width 128 height 33
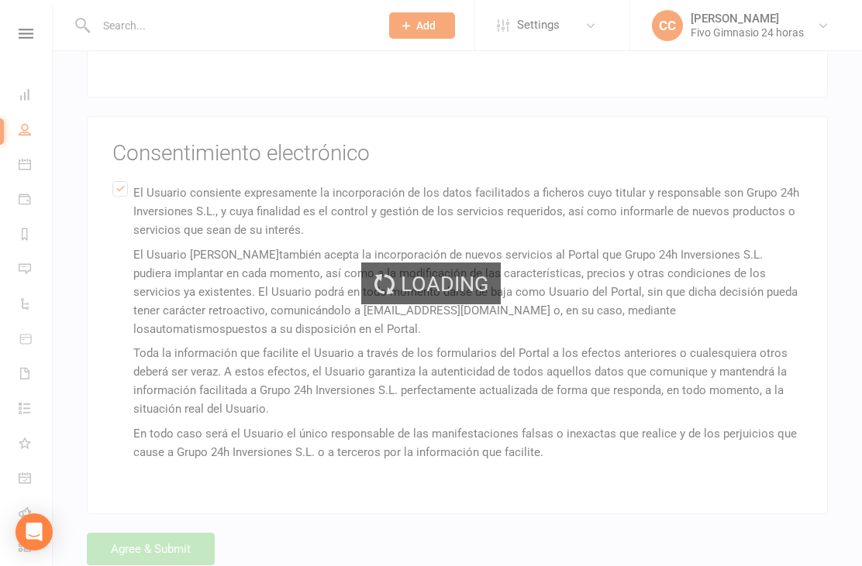
click at [158, 543] on div "Loading" at bounding box center [431, 283] width 862 height 566
